Goal: Information Seeking & Learning: Learn about a topic

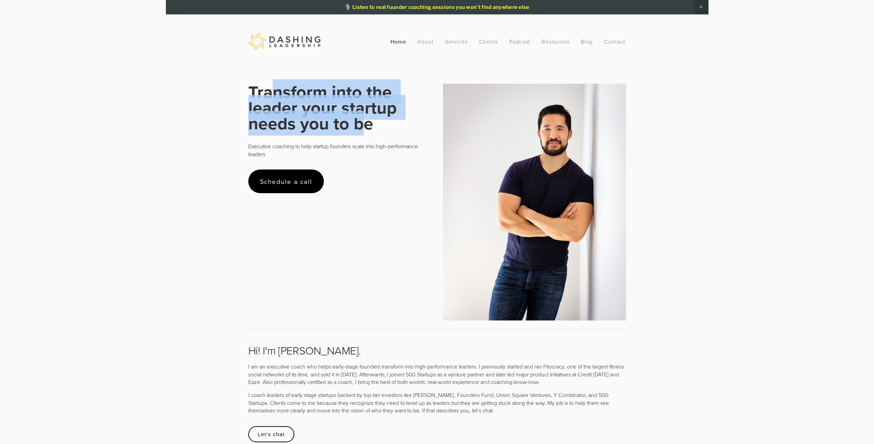
drag, startPoint x: 283, startPoint y: 97, endPoint x: 360, endPoint y: 123, distance: 80.5
click at [360, 123] on strong "Transform into the leader your startup needs you to be" at bounding box center [324, 107] width 153 height 56
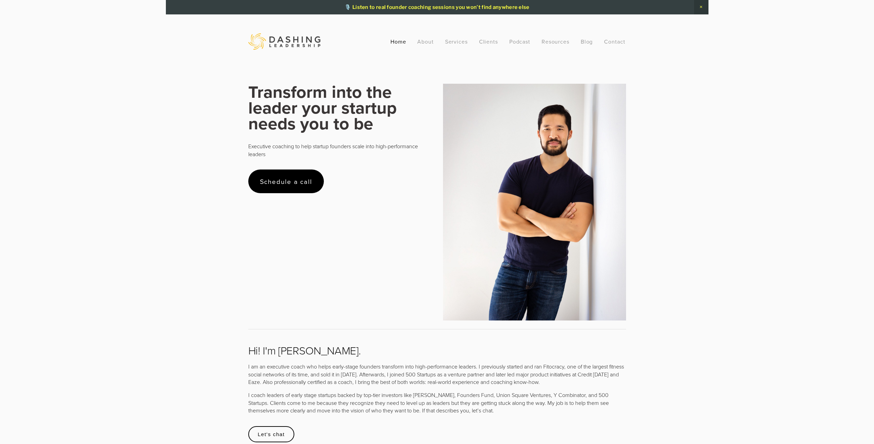
drag, startPoint x: 330, startPoint y: 141, endPoint x: 349, endPoint y: 146, distance: 20.0
click at [340, 144] on div "Transform into the leader your startup needs you to be Executive coaching to he…" at bounding box center [339, 121] width 183 height 74
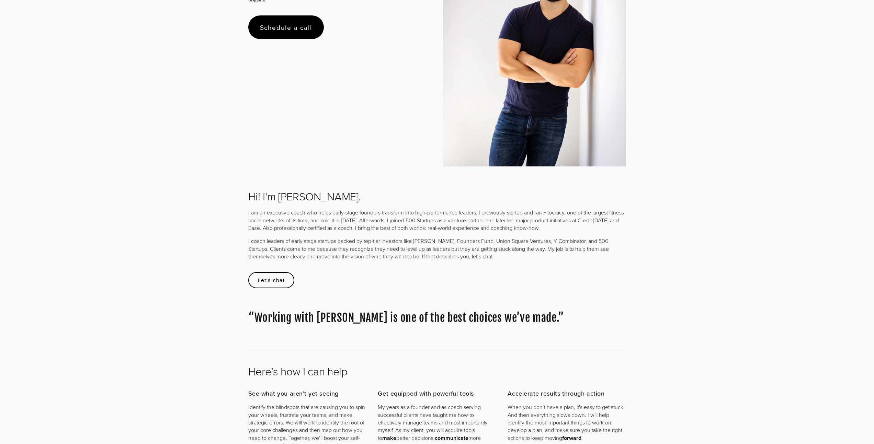
drag, startPoint x: 281, startPoint y: 242, endPoint x: 564, endPoint y: 256, distance: 283.7
click at [564, 256] on p "I coach leaders of early stage startups backed by top-tier investors like Andre…" at bounding box center [437, 248] width 378 height 23
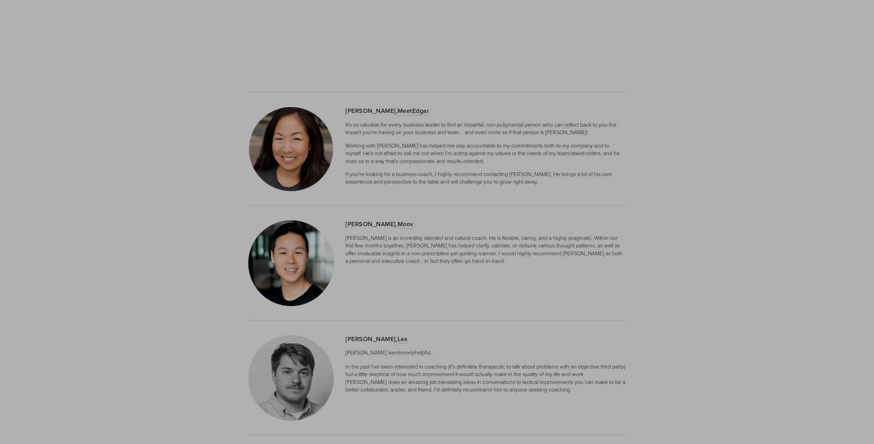
scroll to position [1552, 0]
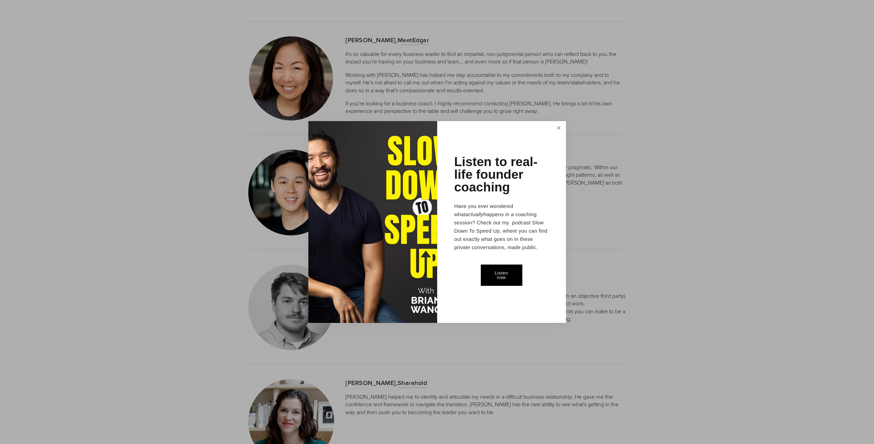
click at [559, 128] on link "Close" at bounding box center [559, 128] width 12 height 13
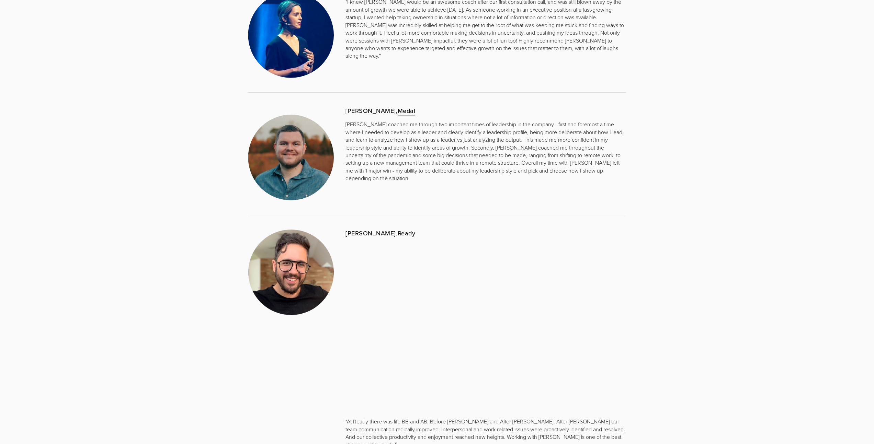
scroll to position [0, 0]
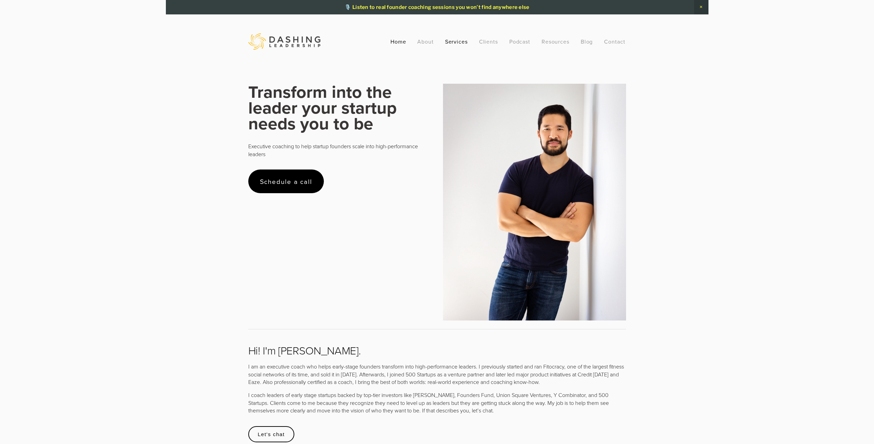
click at [452, 42] on link "Services" at bounding box center [456, 41] width 23 height 12
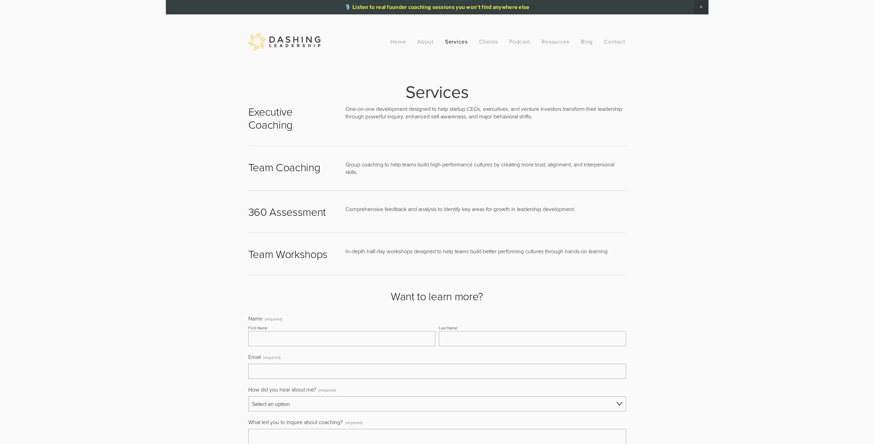
drag, startPoint x: 361, startPoint y: 114, endPoint x: 408, endPoint y: 133, distance: 51.1
click at [407, 130] on div "Executive Coaching One-on-one development designed to help startup CEOs, execut…" at bounding box center [436, 118] width 389 height 38
drag, startPoint x: 368, startPoint y: 158, endPoint x: 399, endPoint y: 179, distance: 37.5
click at [395, 173] on div "Group coaching to help teams build high-performance cultures by creating more t…" at bounding box center [486, 168] width 292 height 27
drag, startPoint x: 359, startPoint y: 207, endPoint x: 420, endPoint y: 225, distance: 63.2
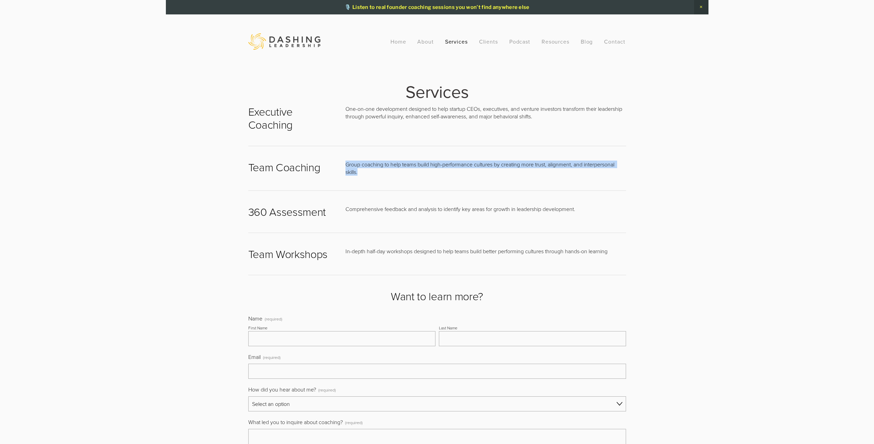
click at [417, 224] on div "360 Assessment Comprehensive feedback and analysis to identify key areas for gr…" at bounding box center [436, 212] width 389 height 60
click at [420, 225] on div at bounding box center [436, 233] width 389 height 18
click at [475, 41] on div "Home About Services Clients Podcast Resources Recommended Reading Newsletter FA…" at bounding box center [508, 41] width 246 height 12
click at [491, 46] on link "Clients" at bounding box center [488, 41] width 19 height 12
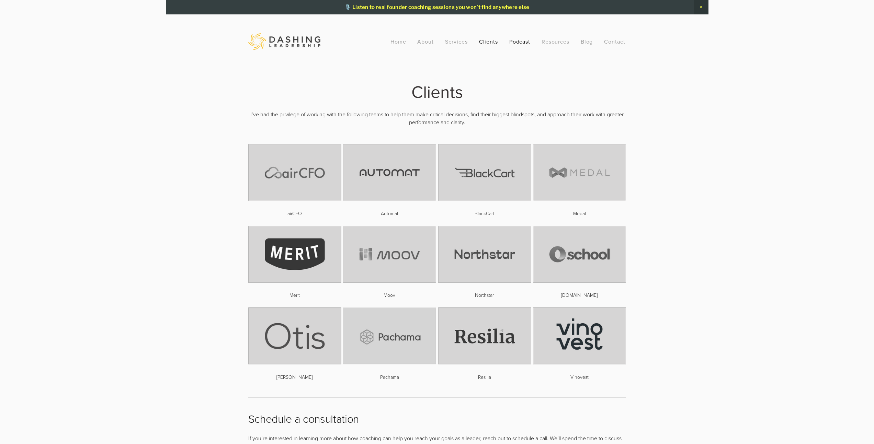
click at [521, 40] on link "Podcast" at bounding box center [519, 41] width 21 height 12
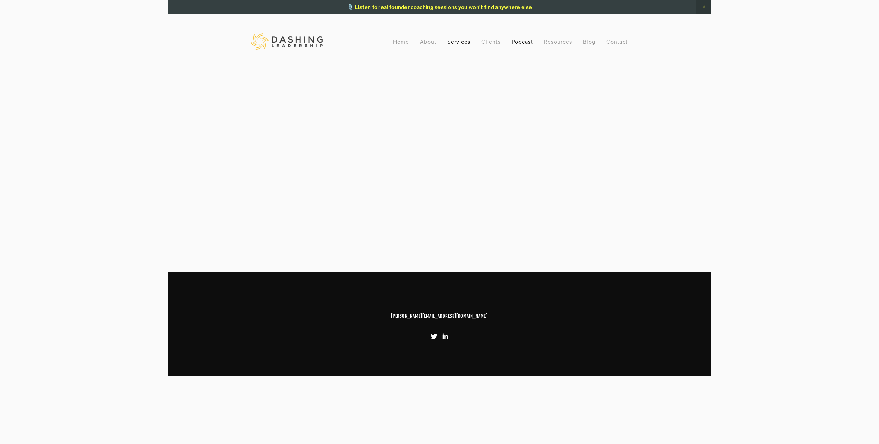
click at [448, 41] on link "Services" at bounding box center [458, 41] width 23 height 12
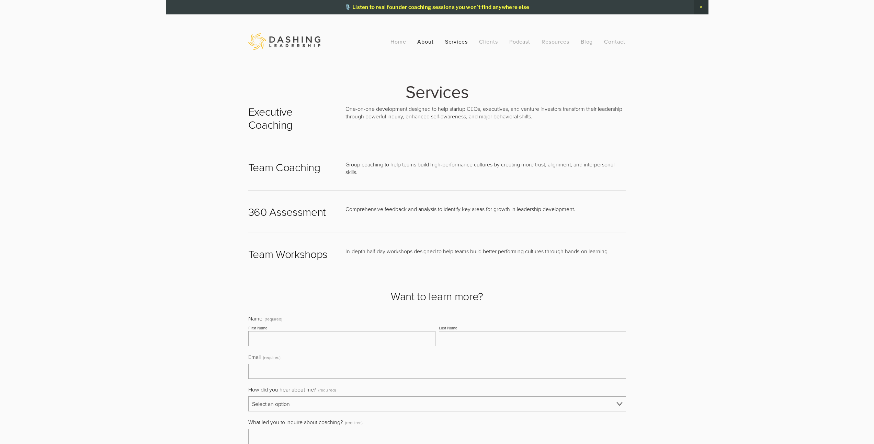
click at [433, 45] on link "About" at bounding box center [425, 41] width 16 height 12
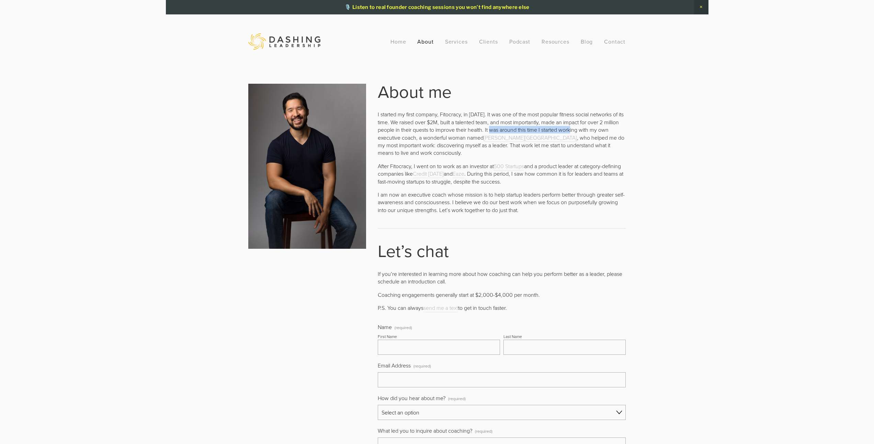
drag, startPoint x: 497, startPoint y: 130, endPoint x: 579, endPoint y: 130, distance: 82.1
click at [579, 130] on p "I started my first company, Fitocracy, in [DATE]. It was one of the most popula…" at bounding box center [502, 134] width 248 height 46
drag, startPoint x: 390, startPoint y: 115, endPoint x: 600, endPoint y: 116, distance: 209.5
click at [600, 116] on p "I started my first company, Fitocracy, in [DATE]. It was one of the most popula…" at bounding box center [502, 134] width 248 height 46
drag, startPoint x: 474, startPoint y: 124, endPoint x: 601, endPoint y: 121, distance: 127.4
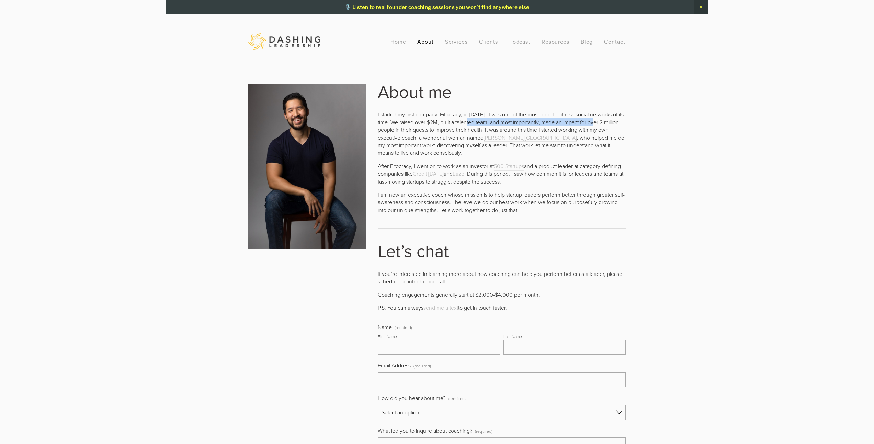
click at [601, 121] on p "I started my first company, Fitocracy, in [DATE]. It was one of the most popula…" at bounding box center [502, 134] width 248 height 46
drag, startPoint x: 381, startPoint y: 130, endPoint x: 458, endPoint y: 132, distance: 77.6
click at [456, 131] on p "I started my first company, Fitocracy, in [DATE]. It was one of the most popula…" at bounding box center [502, 134] width 248 height 46
drag, startPoint x: 547, startPoint y: 129, endPoint x: 599, endPoint y: 128, distance: 51.9
click at [599, 128] on p "I started my first company, Fitocracy, in [DATE]. It was one of the most popula…" at bounding box center [502, 134] width 248 height 46
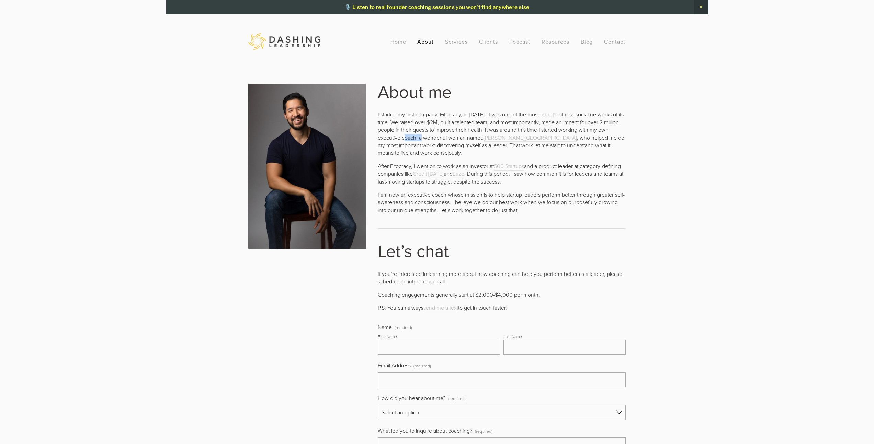
drag, startPoint x: 411, startPoint y: 137, endPoint x: 426, endPoint y: 143, distance: 16.0
click at [429, 139] on p "I started my first company, Fitocracy, in [DATE]. It was one of the most popula…" at bounding box center [502, 134] width 248 height 46
drag, startPoint x: 401, startPoint y: 166, endPoint x: 448, endPoint y: 166, distance: 47.4
click at [448, 166] on p "After Fitocracy, I went on to work as an investor at 500 Startups and a product…" at bounding box center [502, 173] width 248 height 23
drag, startPoint x: 560, startPoint y: 166, endPoint x: 598, endPoint y: 168, distance: 37.8
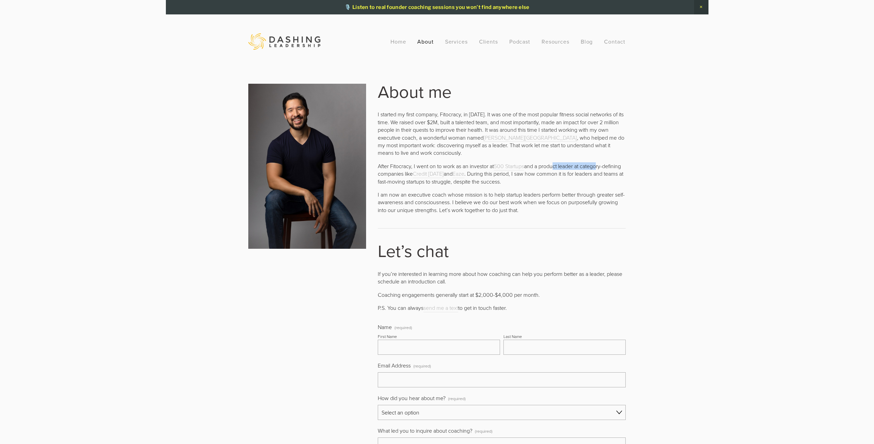
click at [598, 168] on p "After Fitocracy, I went on to work as an investor at 500 Startups and a product…" at bounding box center [502, 173] width 248 height 23
drag, startPoint x: 591, startPoint y: 173, endPoint x: 594, endPoint y: 182, distance: 9.4
click at [595, 180] on p "After Fitocracy, I went on to work as an investor at 500 Startups and a product…" at bounding box center [502, 173] width 248 height 23
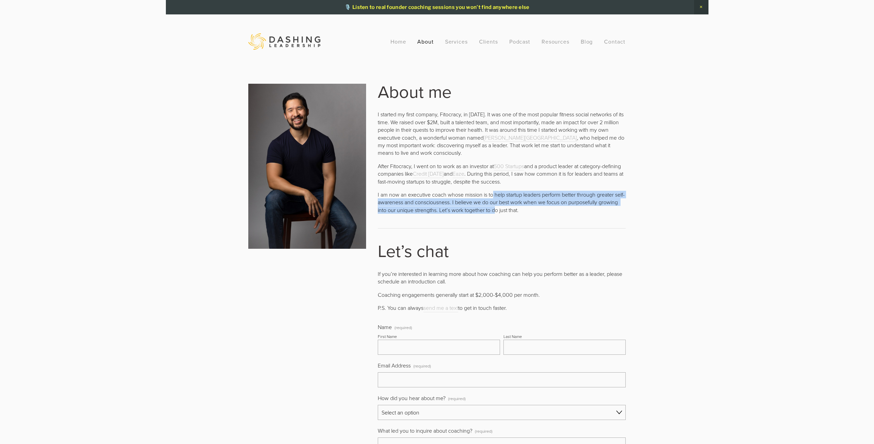
drag, startPoint x: 494, startPoint y: 198, endPoint x: 519, endPoint y: 207, distance: 26.3
click at [518, 211] on p "I am now an executive coach whose mission is to help startup leaders perform be…" at bounding box center [502, 202] width 248 height 23
